Goal: Find contact information: Find contact information

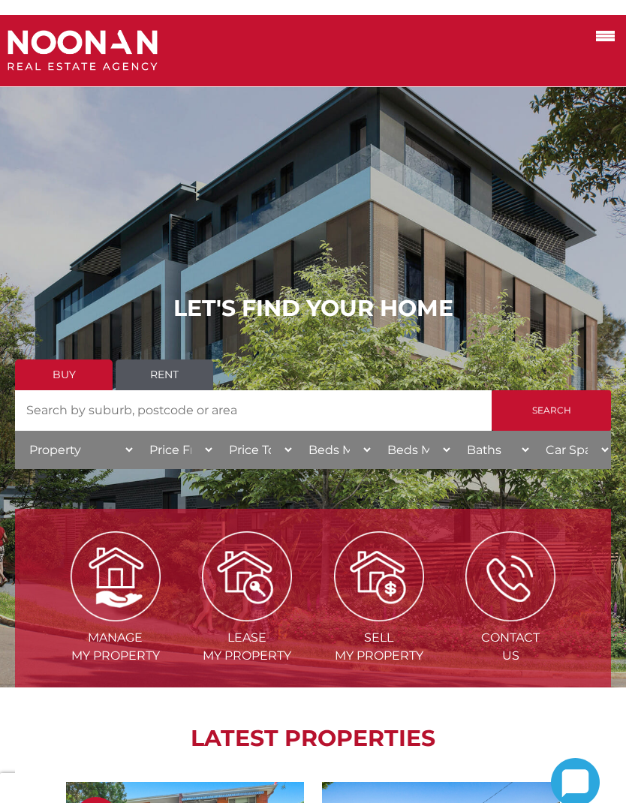
scroll to position [-7, 0]
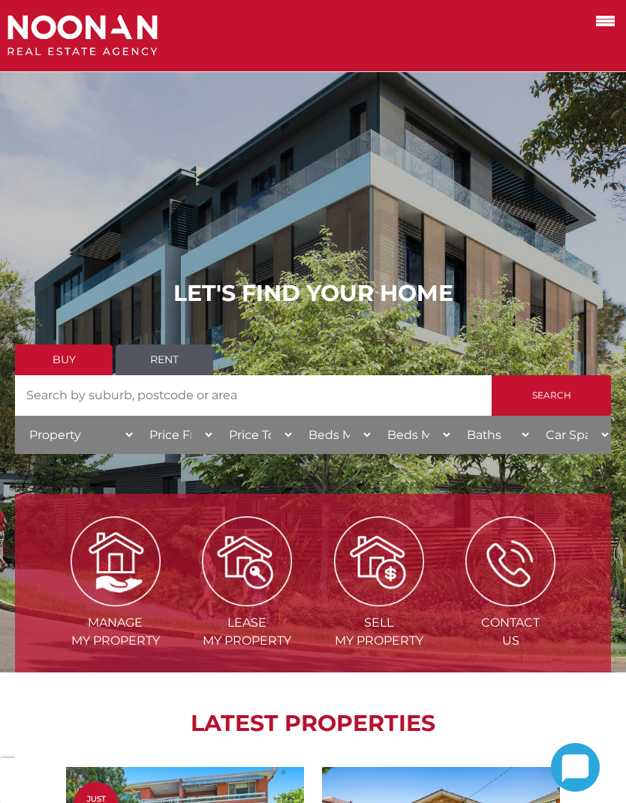
click at [606, 20] on span at bounding box center [605, 21] width 19 height 3
click at [0, 0] on input "checkbox" at bounding box center [0, 0] width 0 height 0
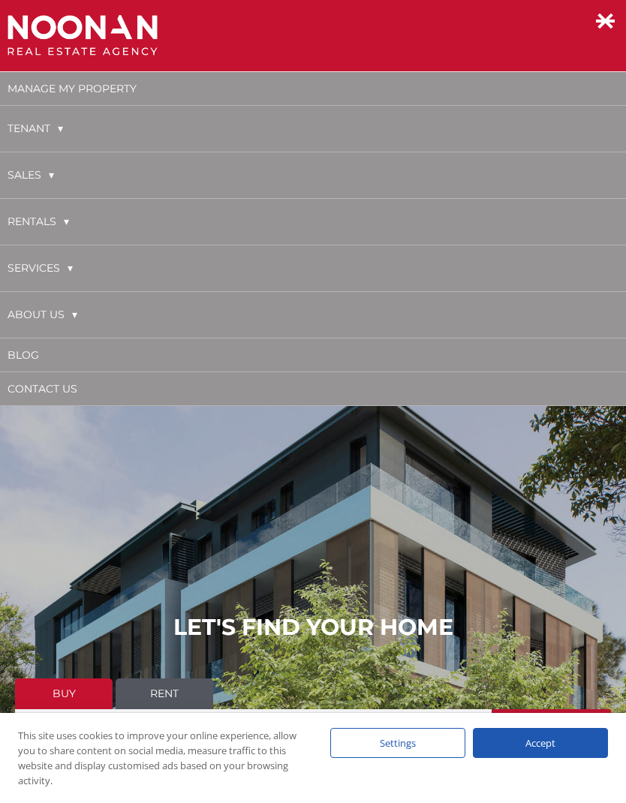
click at [64, 313] on link "About Us" at bounding box center [43, 314] width 70 height 31
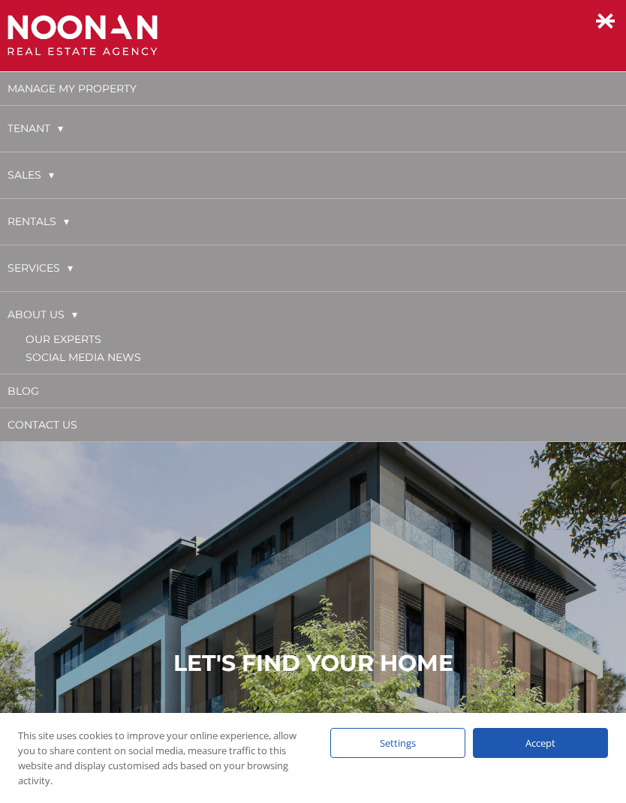
click at [92, 340] on link "Our Experts" at bounding box center [64, 339] width 76 height 14
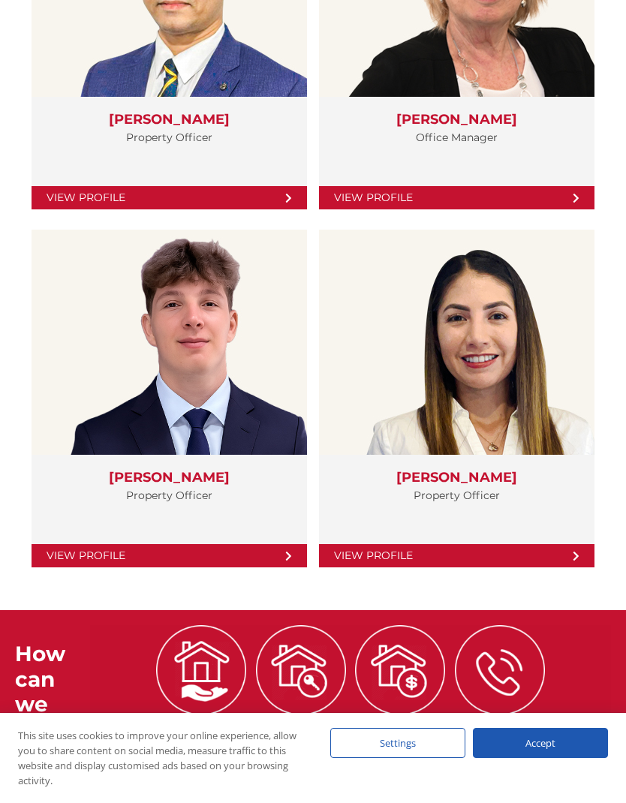
scroll to position [3530, 0]
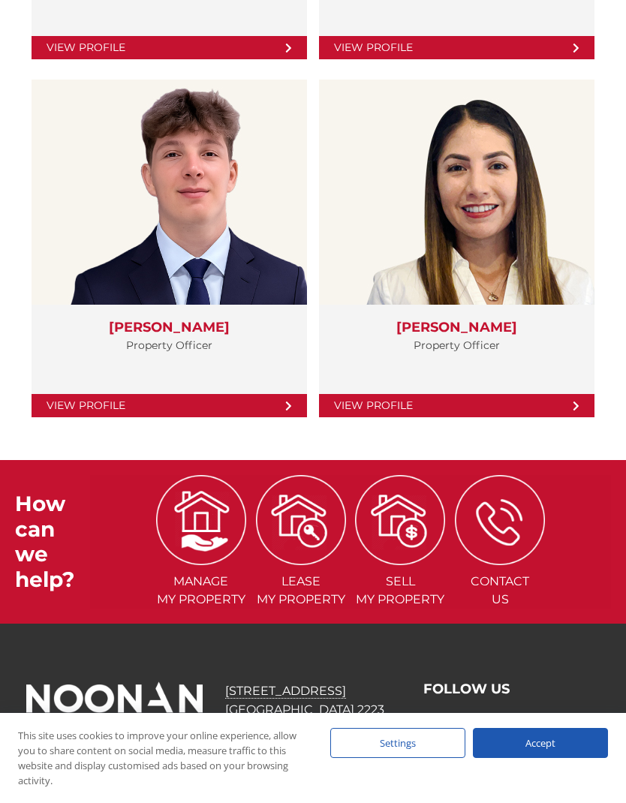
click at [560, 758] on div "Accept" at bounding box center [540, 743] width 135 height 30
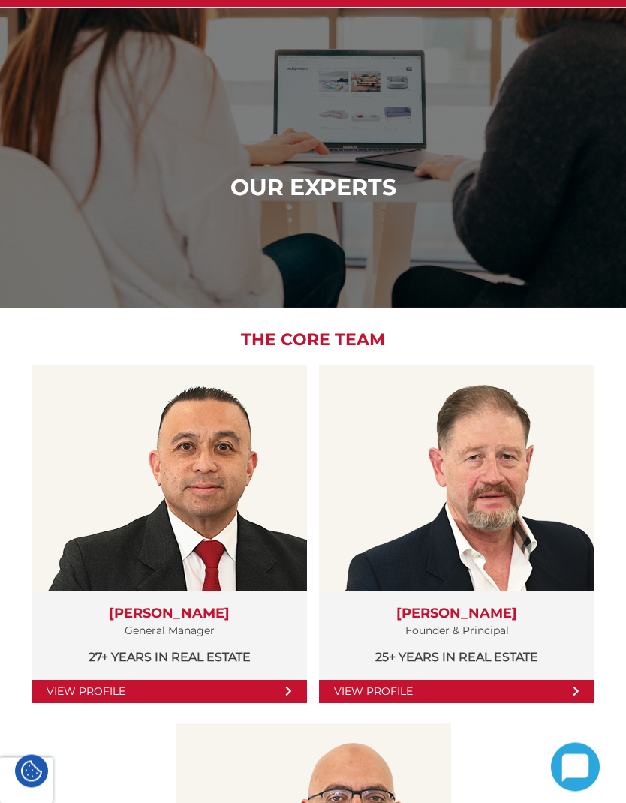
scroll to position [0, 0]
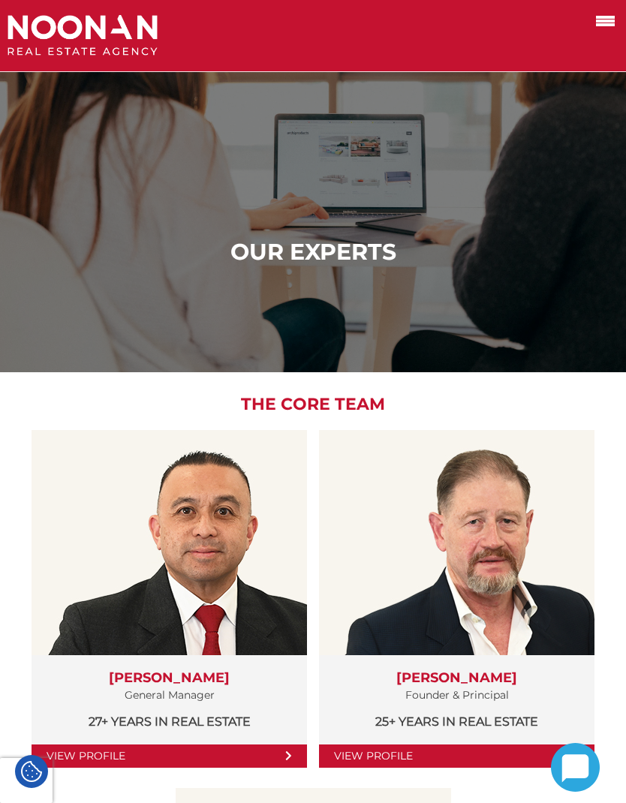
click at [593, 30] on label at bounding box center [587, 20] width 64 height 25
click at [0, 0] on input "checkbox" at bounding box center [0, 0] width 0 height 0
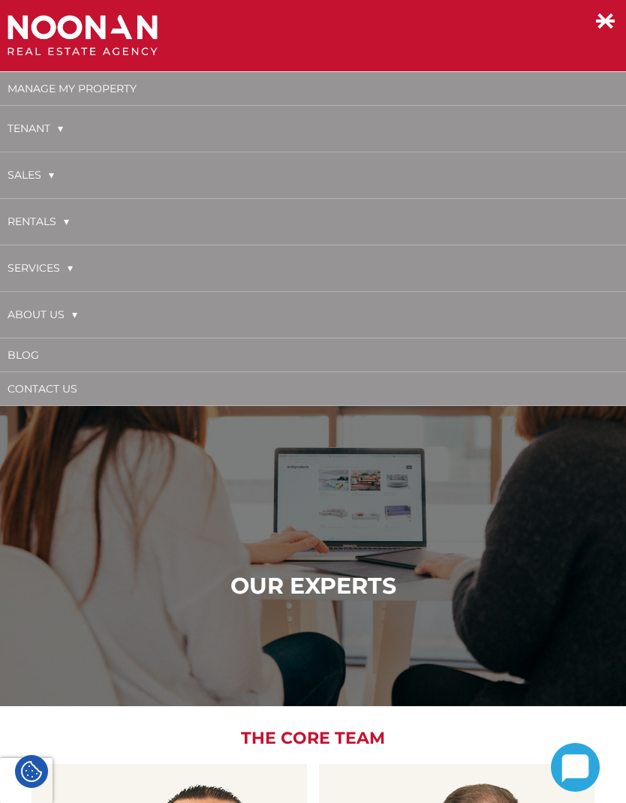
click at [70, 312] on link "About Us" at bounding box center [43, 314] width 70 height 31
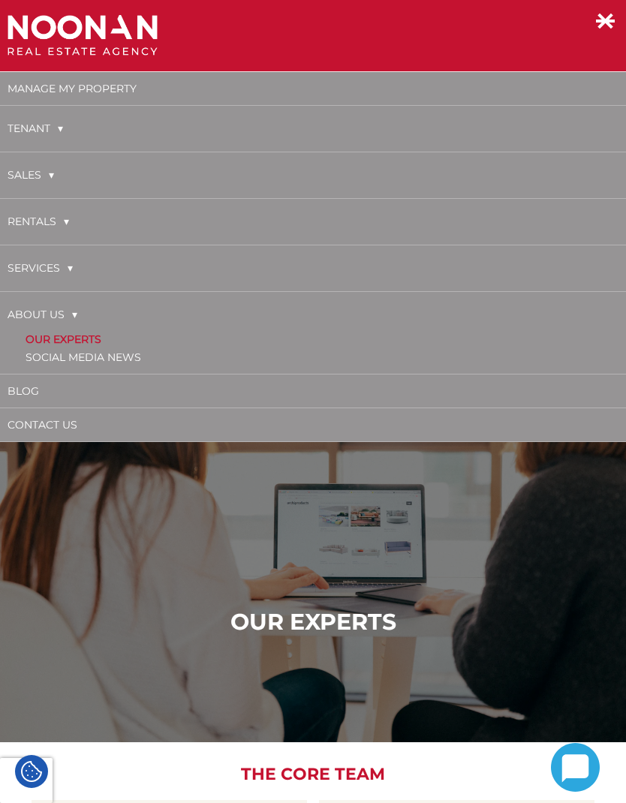
click at [101, 338] on link "Our Experts" at bounding box center [64, 339] width 76 height 14
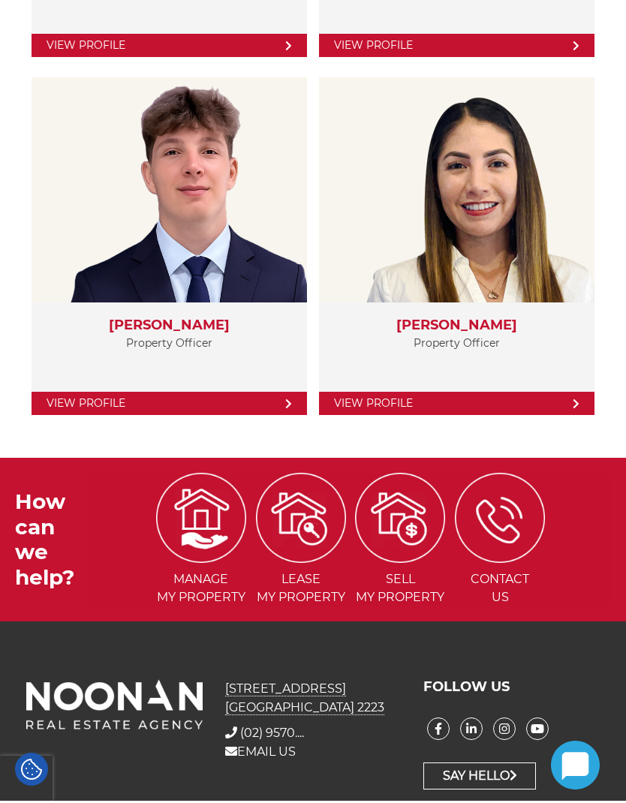
scroll to position [3590, 0]
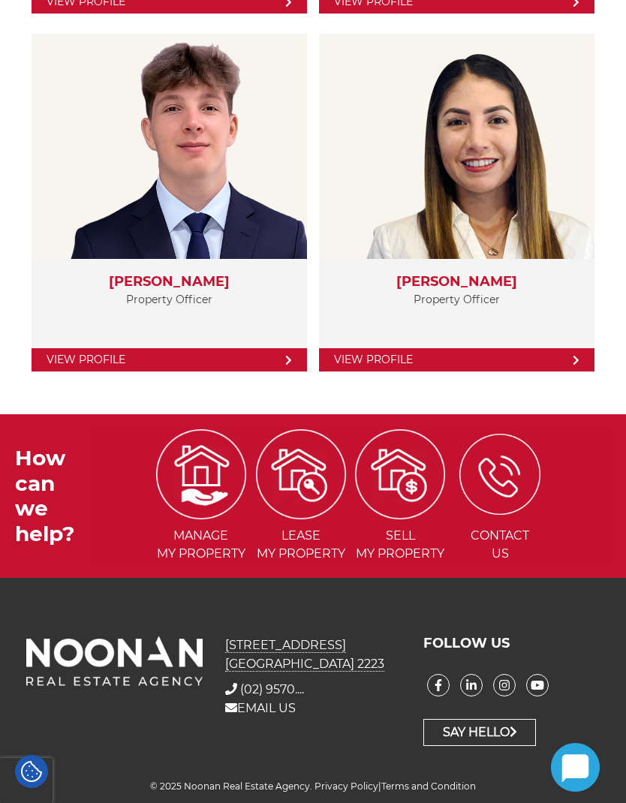
click at [518, 480] on img at bounding box center [499, 474] width 81 height 81
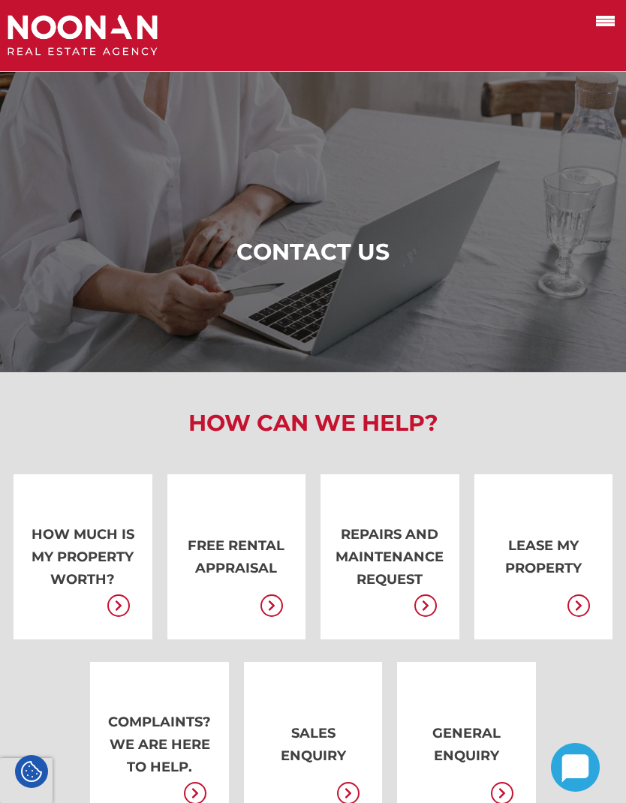
click at [597, 23] on span at bounding box center [605, 21] width 19 height 3
click at [0, 0] on input "checkbox" at bounding box center [0, 0] width 0 height 0
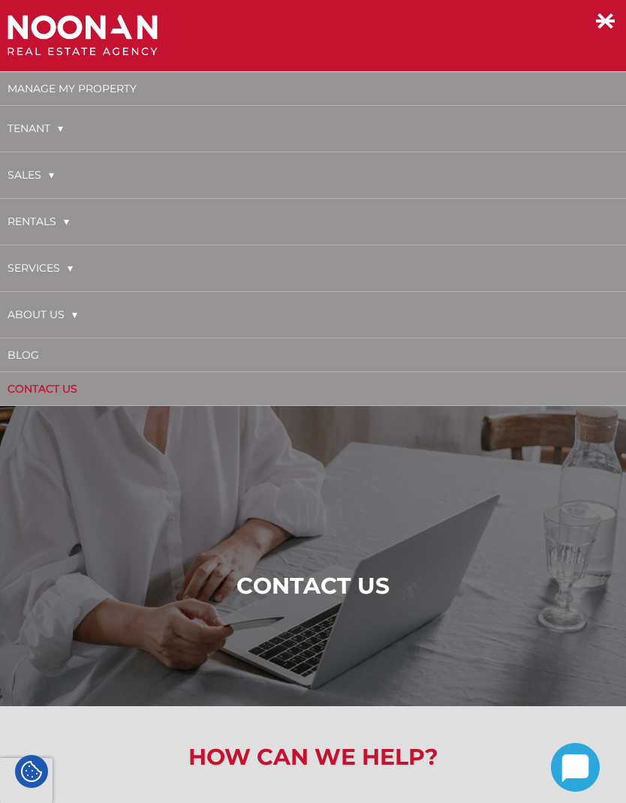
click at [59, 315] on link "About Us" at bounding box center [43, 314] width 70 height 31
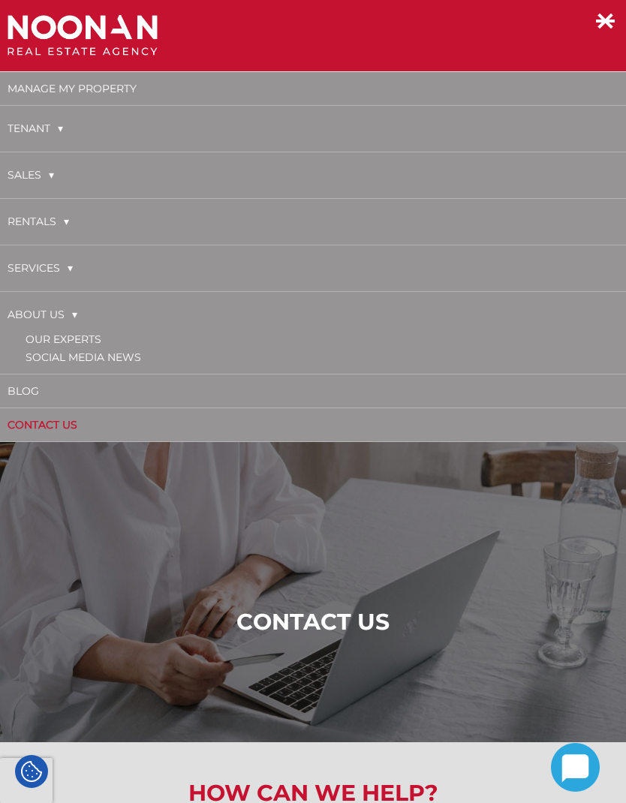
click at [86, 341] on link "Our Experts" at bounding box center [64, 339] width 76 height 14
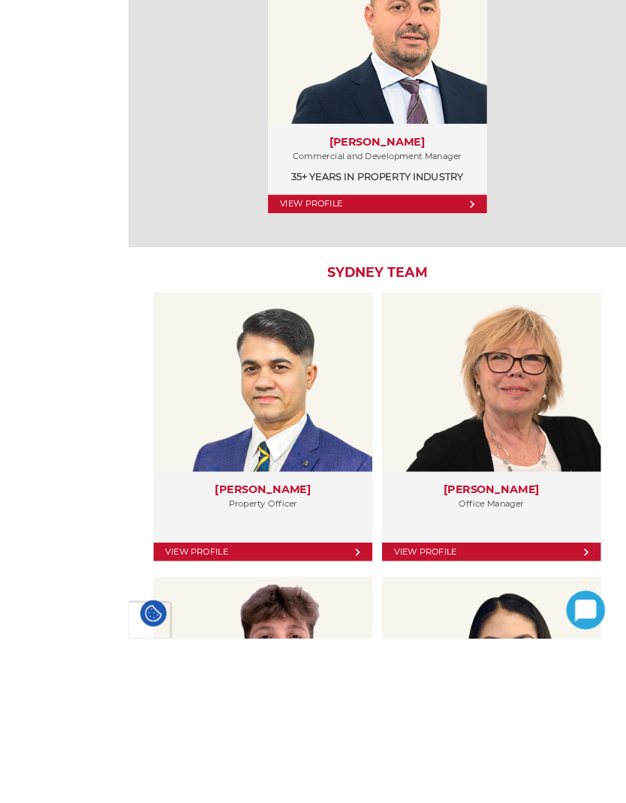
scroll to position [3056, 0]
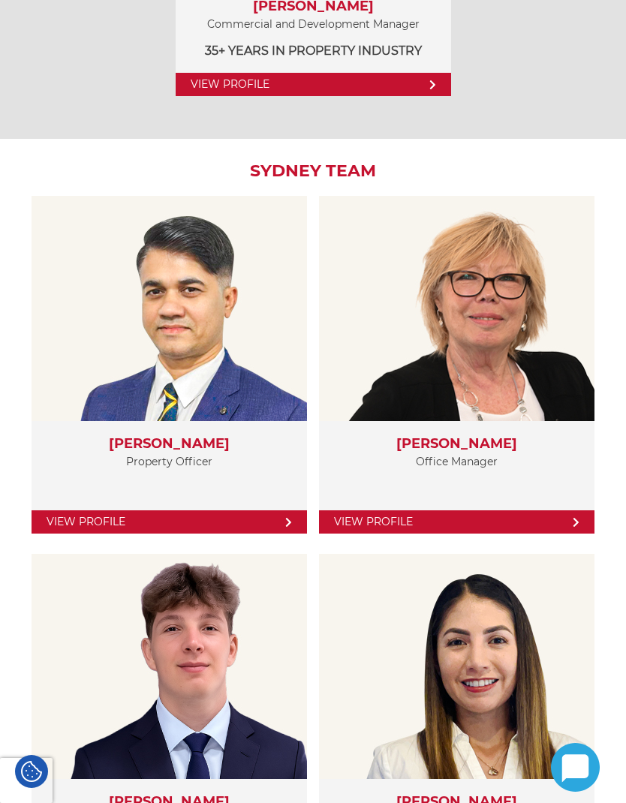
click at [570, 782] on icon at bounding box center [575, 768] width 27 height 28
